Goal: Use online tool/utility: Use online tool/utility

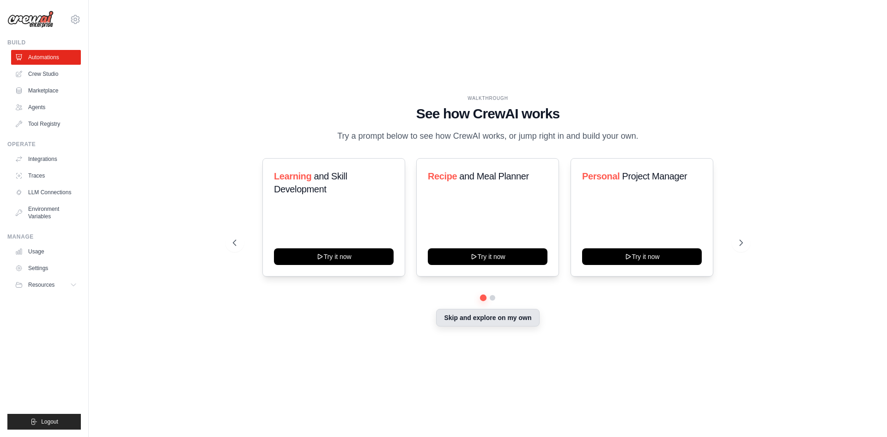
click at [479, 315] on button "Skip and explore on my own" at bounding box center [487, 318] width 103 height 18
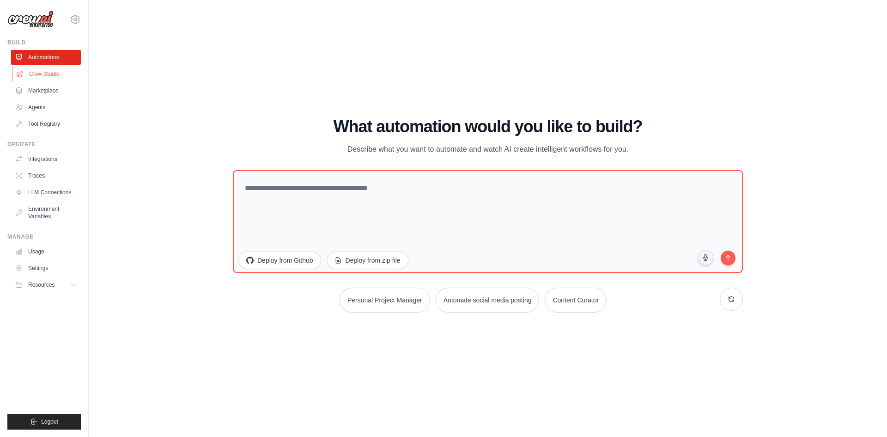
click at [50, 75] on link "Crew Studio" at bounding box center [47, 74] width 70 height 15
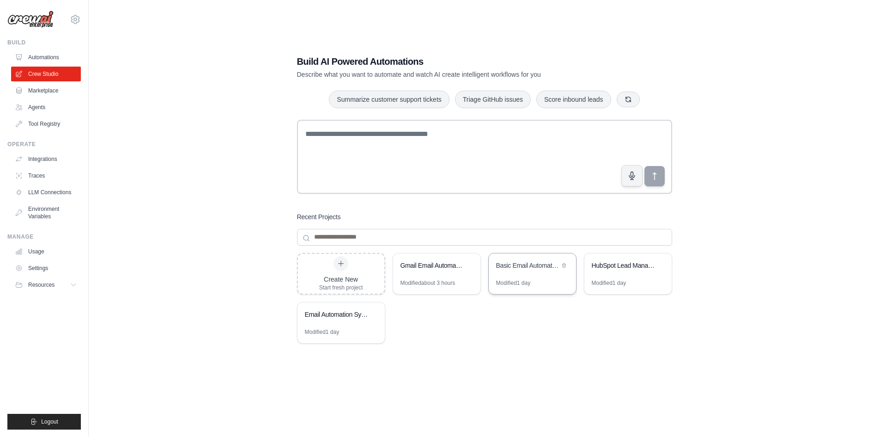
click at [529, 278] on div "Basic Email Automation" at bounding box center [532, 266] width 87 height 26
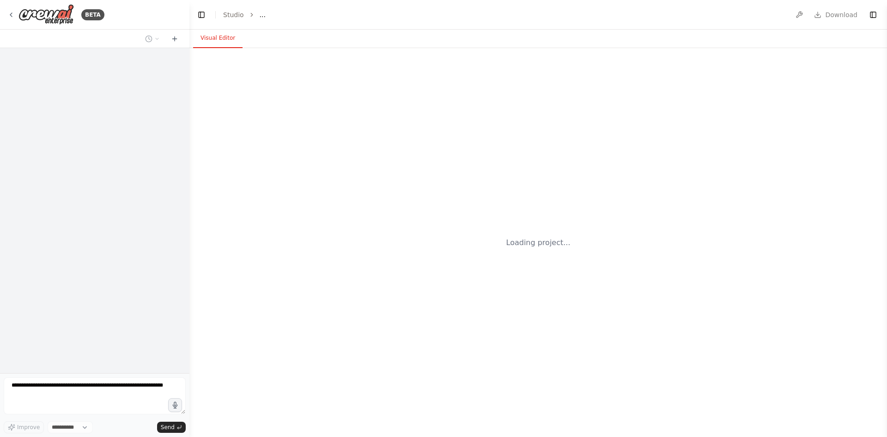
select select "****"
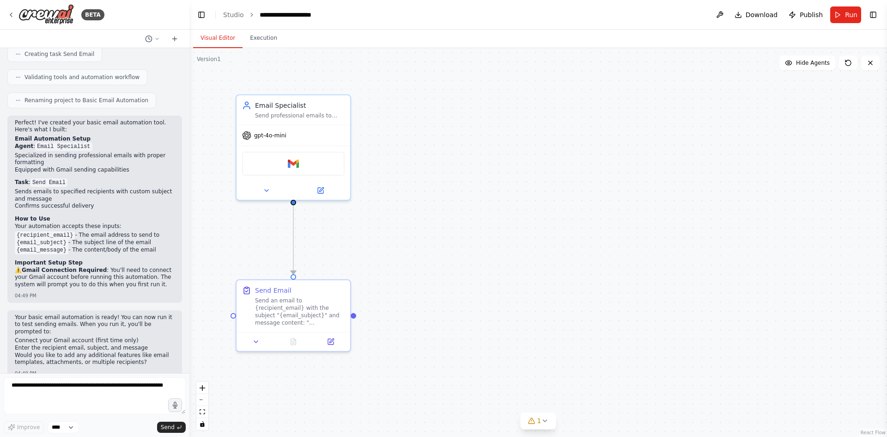
scroll to position [339, 0]
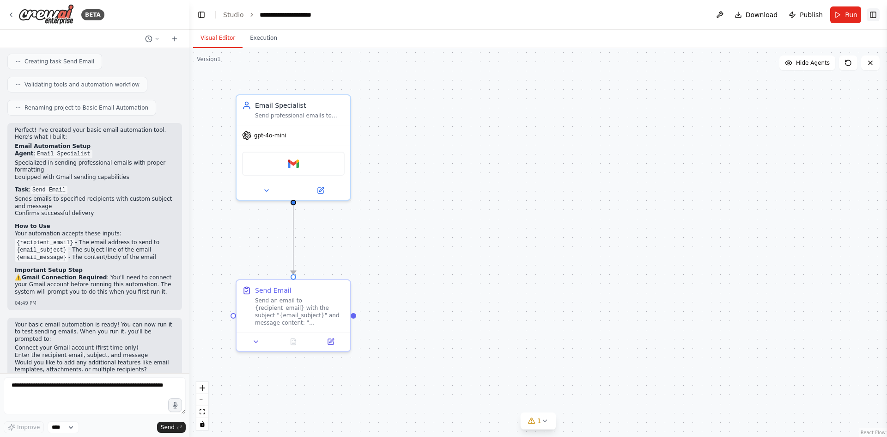
click at [875, 17] on button "Toggle Right Sidebar" at bounding box center [873, 14] width 13 height 13
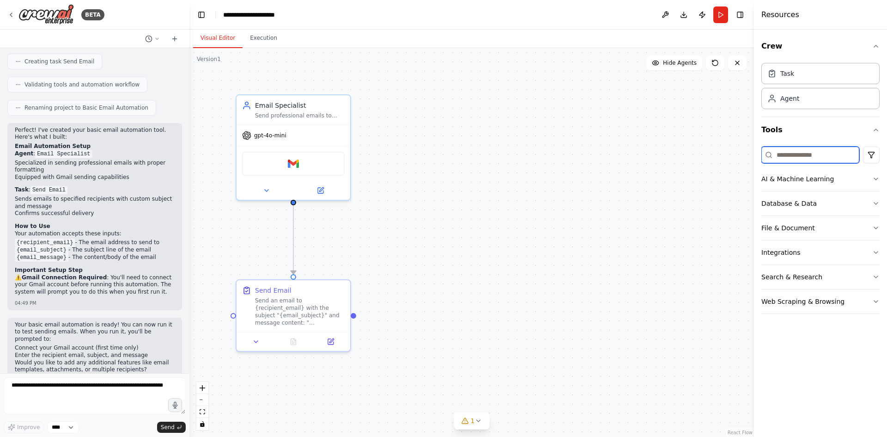
click at [786, 153] on input at bounding box center [811, 155] width 98 height 17
click at [710, 153] on div ".deletable-edge-delete-btn { width: 20px; height: 20px; border: 0px solid #ffff…" at bounding box center [472, 242] width 565 height 389
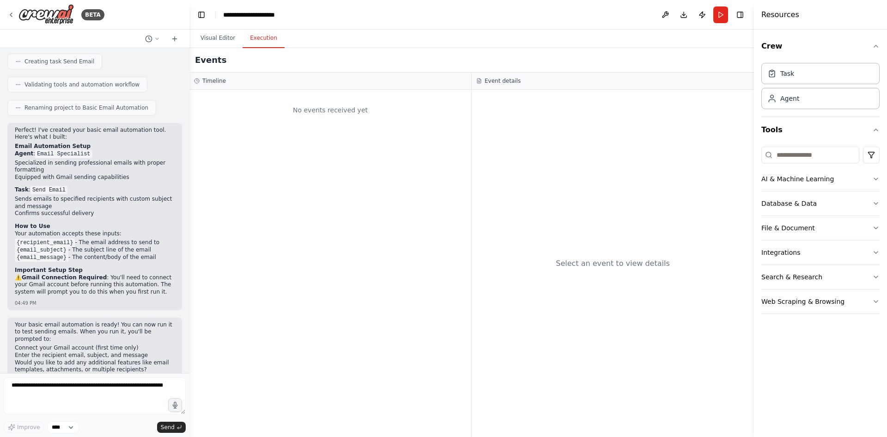
click at [263, 44] on button "Execution" at bounding box center [264, 38] width 42 height 19
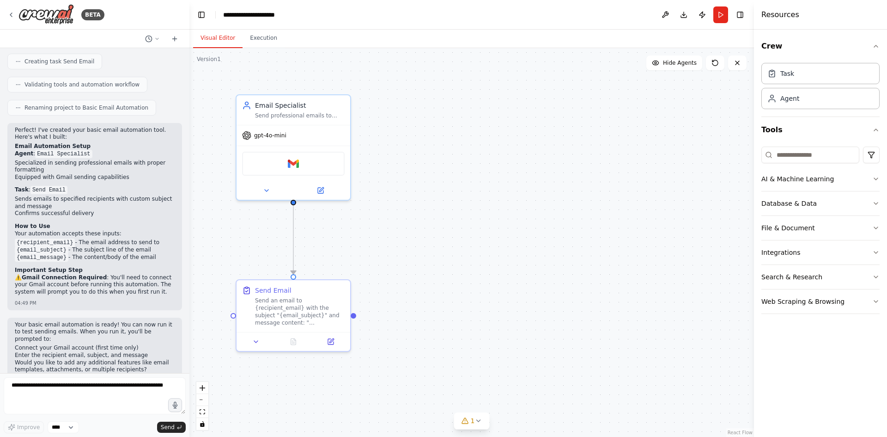
click at [217, 37] on button "Visual Editor" at bounding box center [217, 38] width 49 height 19
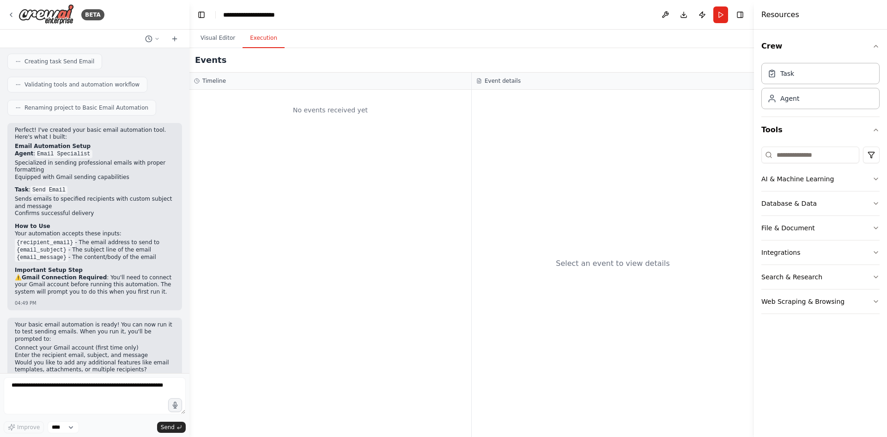
click at [265, 36] on button "Execution" at bounding box center [264, 38] width 42 height 19
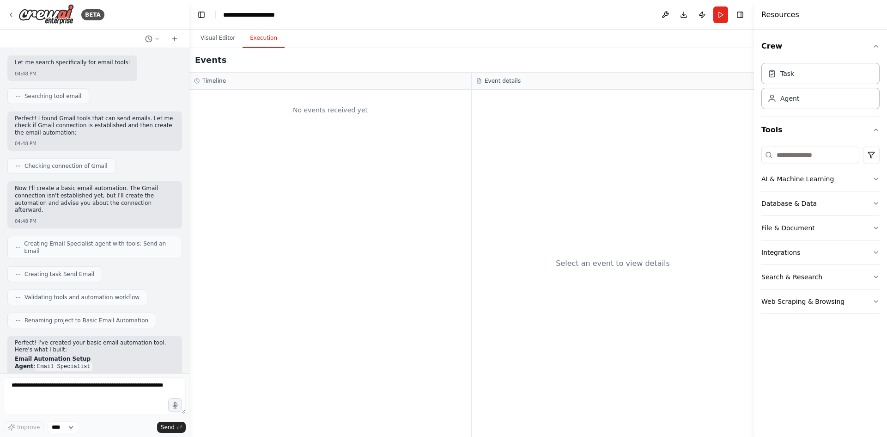
scroll to position [80, 0]
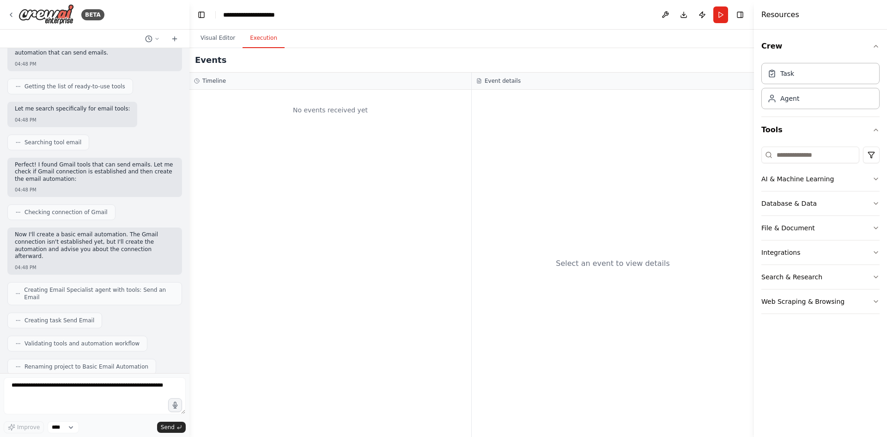
click at [17, 318] on icon at bounding box center [18, 321] width 6 height 6
click at [90, 296] on div "Create basic email automation tool in which i can send an email to other person…" at bounding box center [95, 210] width 190 height 325
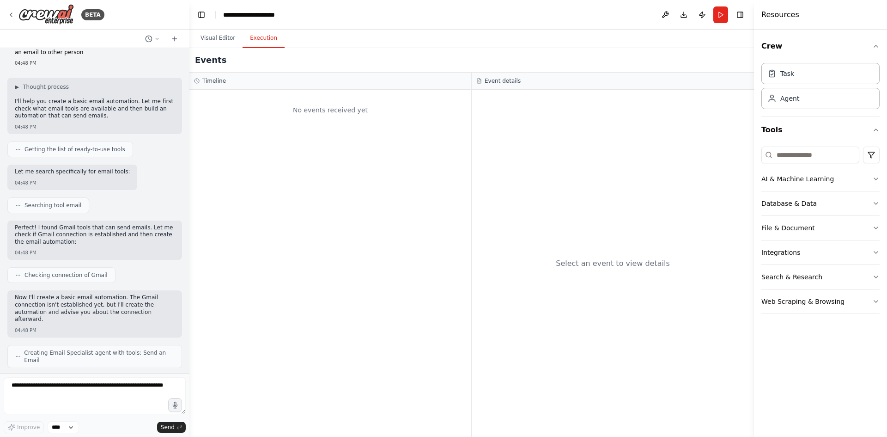
scroll to position [0, 0]
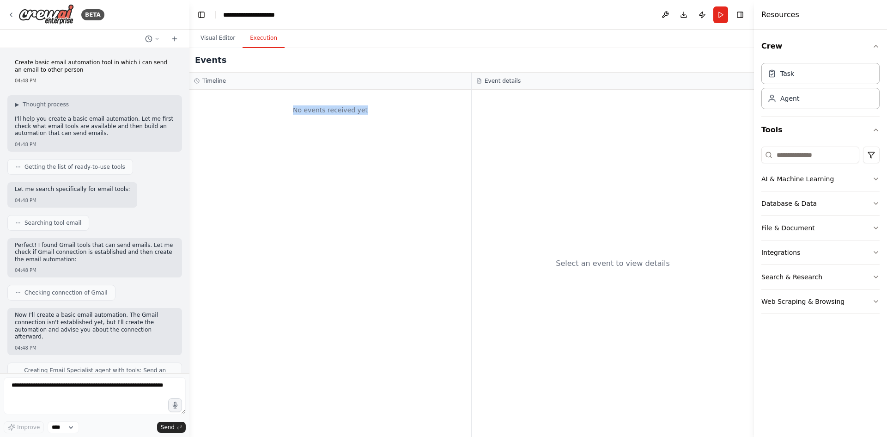
drag, startPoint x: 330, startPoint y: 105, endPoint x: 402, endPoint y: 98, distance: 72.0
click at [402, 98] on div "No events received yet" at bounding box center [330, 109] width 273 height 31
click at [362, 146] on div "No events received yet" at bounding box center [331, 263] width 282 height 347
click at [218, 81] on h3 "Timeline" at bounding box center [214, 80] width 24 height 7
drag, startPoint x: 526, startPoint y: 85, endPoint x: 488, endPoint y: 83, distance: 38.4
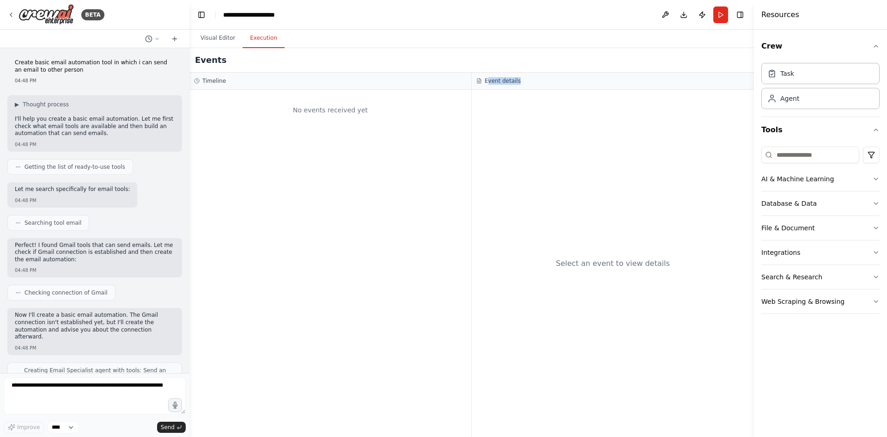
click at [488, 83] on div "Event details" at bounding box center [613, 81] width 282 height 17
click at [519, 173] on div "Select an event to view details" at bounding box center [613, 263] width 282 height 347
drag, startPoint x: 562, startPoint y: 262, endPoint x: 682, endPoint y: 271, distance: 120.0
click at [682, 271] on div "Select an event to view details" at bounding box center [613, 263] width 282 height 347
copy div "Select an event to view details"
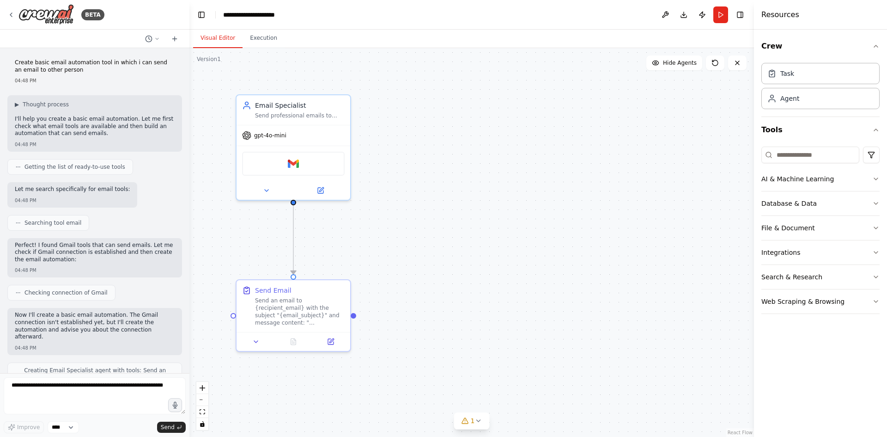
click at [221, 36] on button "Visual Editor" at bounding box center [217, 38] width 49 height 19
click at [879, 51] on button "Crew" at bounding box center [821, 46] width 118 height 26
